Goal: Task Accomplishment & Management: Manage account settings

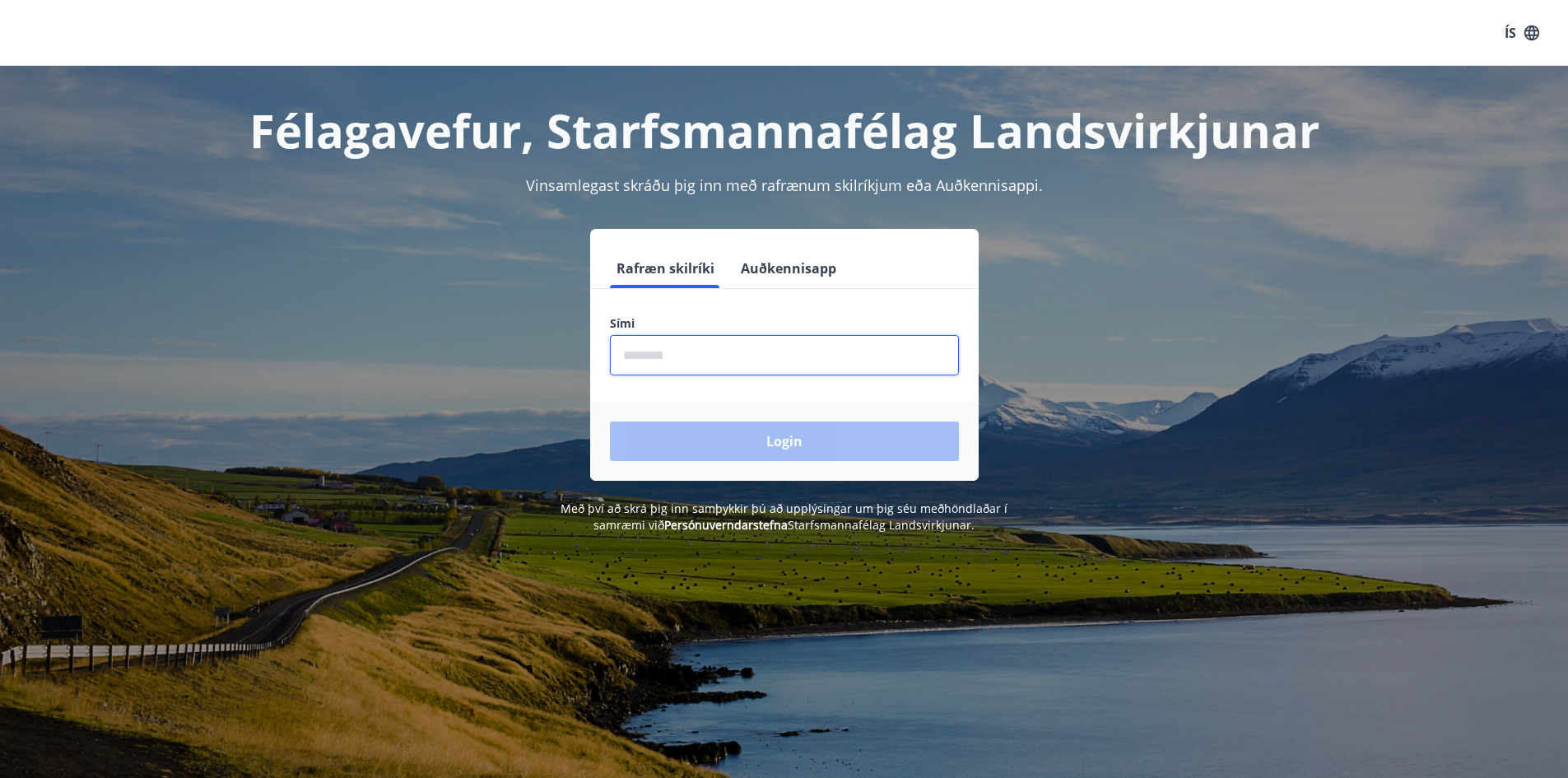
click at [752, 336] on input "phone" at bounding box center [784, 355] width 349 height 40
type input "********"
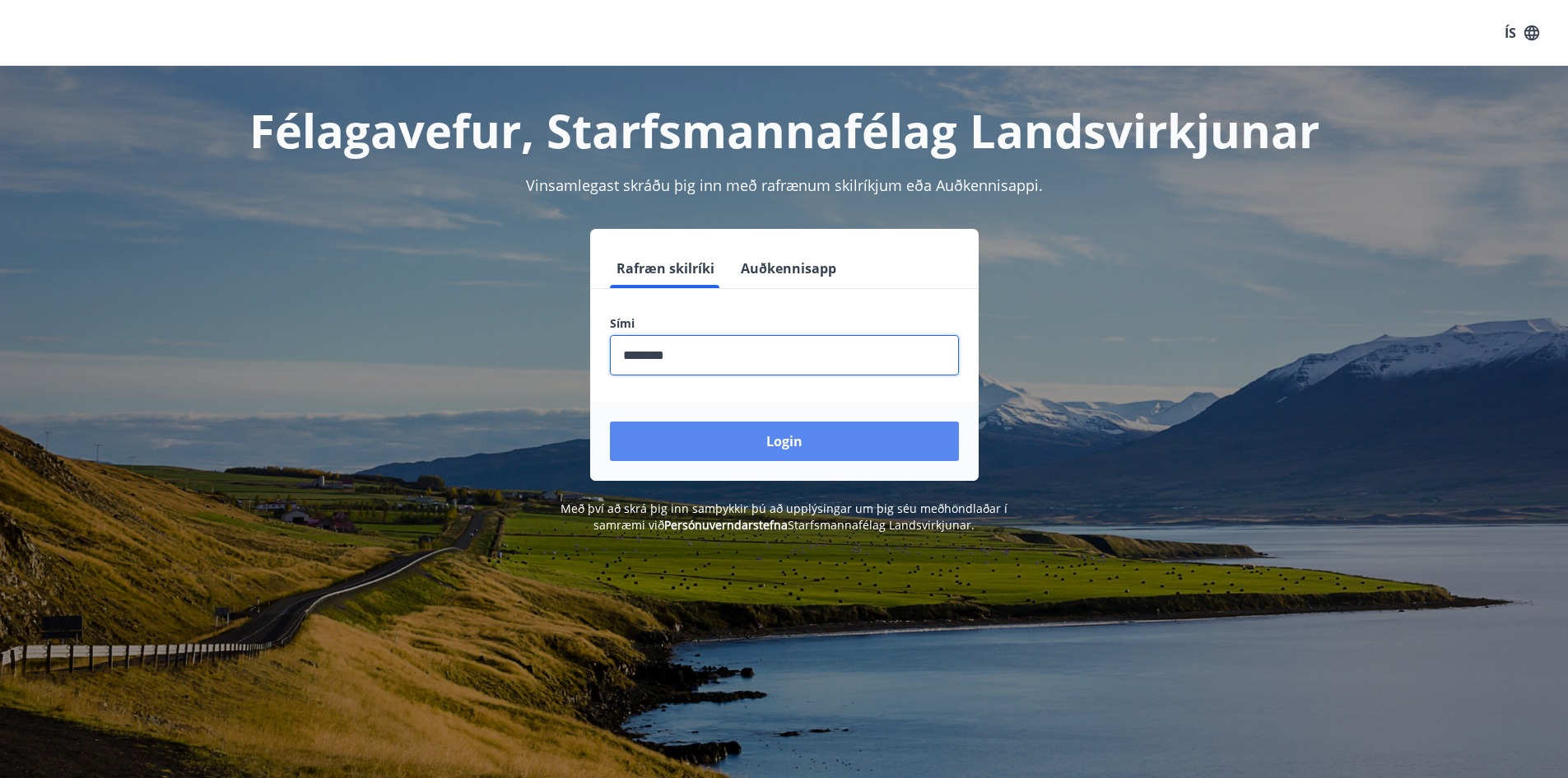
click at [747, 431] on button "Login" at bounding box center [784, 442] width 349 height 40
